Goal: Task Accomplishment & Management: Manage account settings

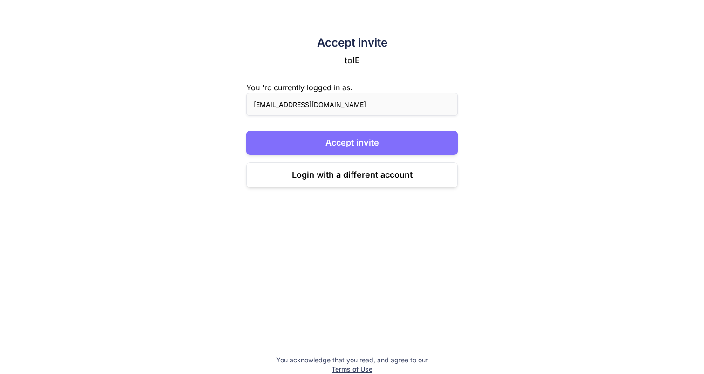
click at [359, 144] on button "Accept invite" at bounding box center [351, 143] width 211 height 24
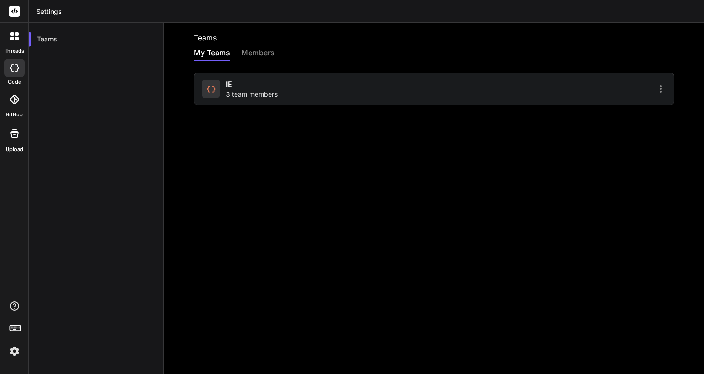
click at [9, 357] on img at bounding box center [15, 352] width 16 height 16
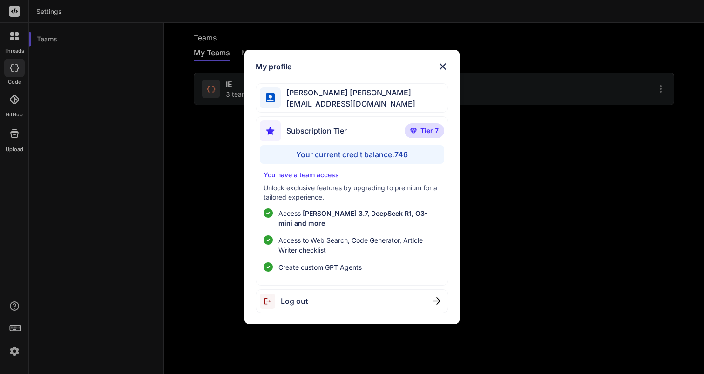
click at [441, 72] on img at bounding box center [442, 66] width 11 height 11
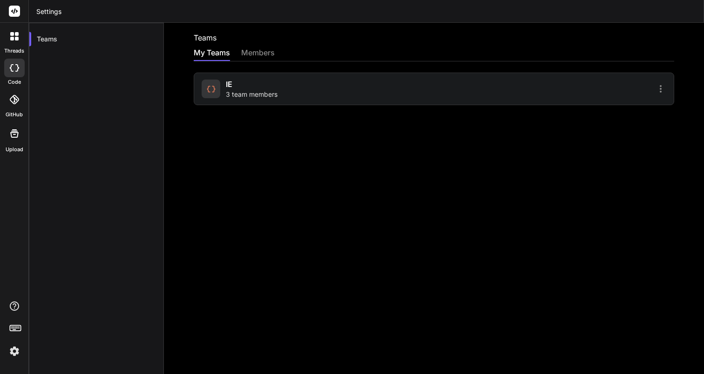
click at [261, 88] on div "IE 3 team members" at bounding box center [252, 89] width 52 height 20
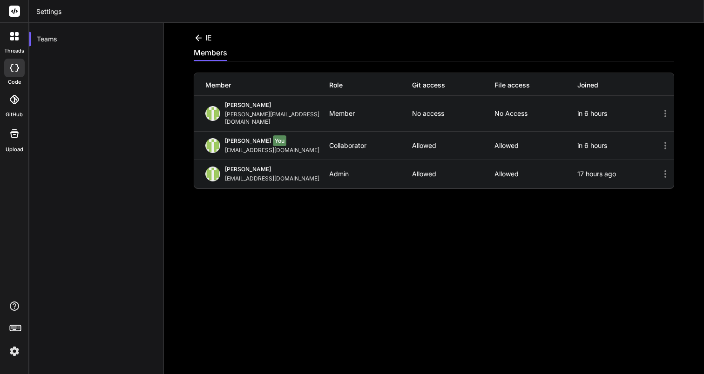
click at [663, 108] on icon at bounding box center [665, 113] width 11 height 11
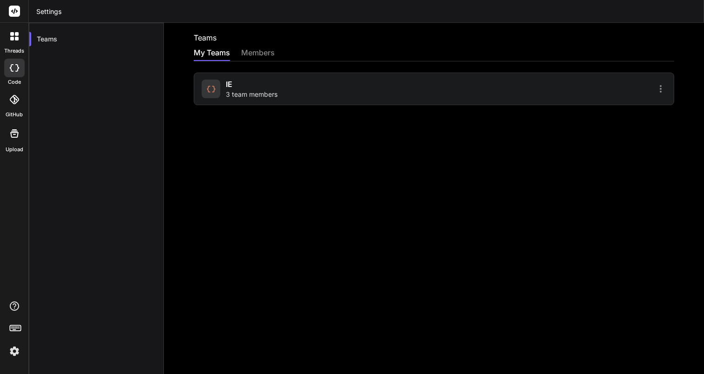
click at [245, 86] on div "IE 3 team members" at bounding box center [252, 89] width 52 height 20
